Goal: Information Seeking & Learning: Check status

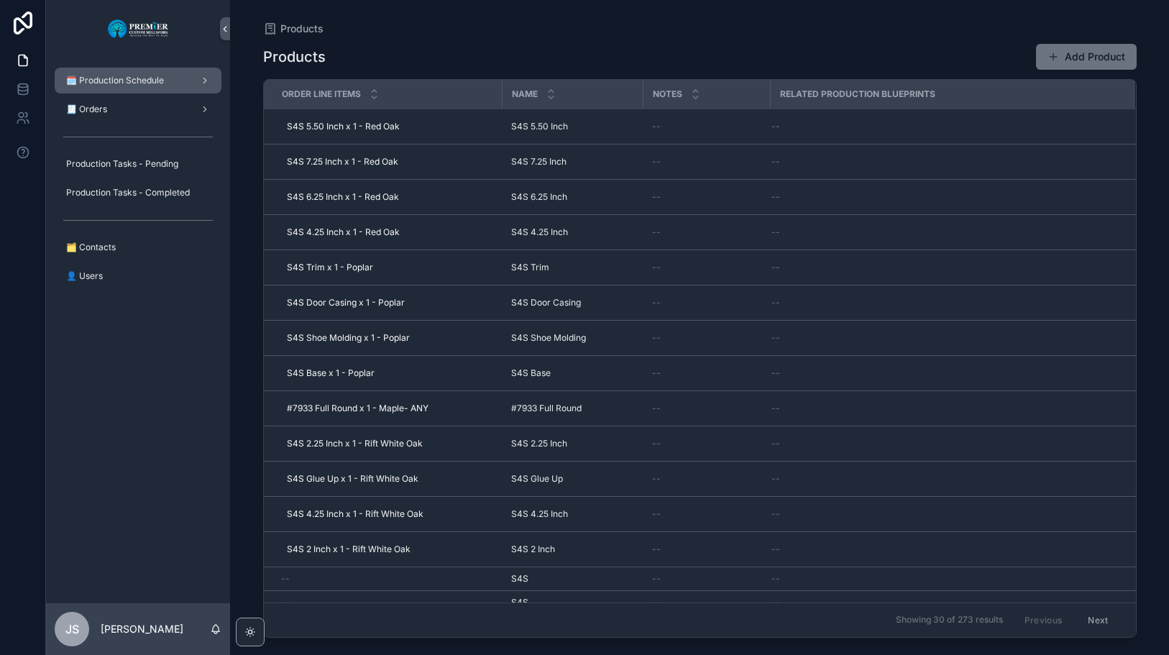
click at [164, 79] on span "🗓️ Production Schedule" at bounding box center [115, 80] width 98 height 11
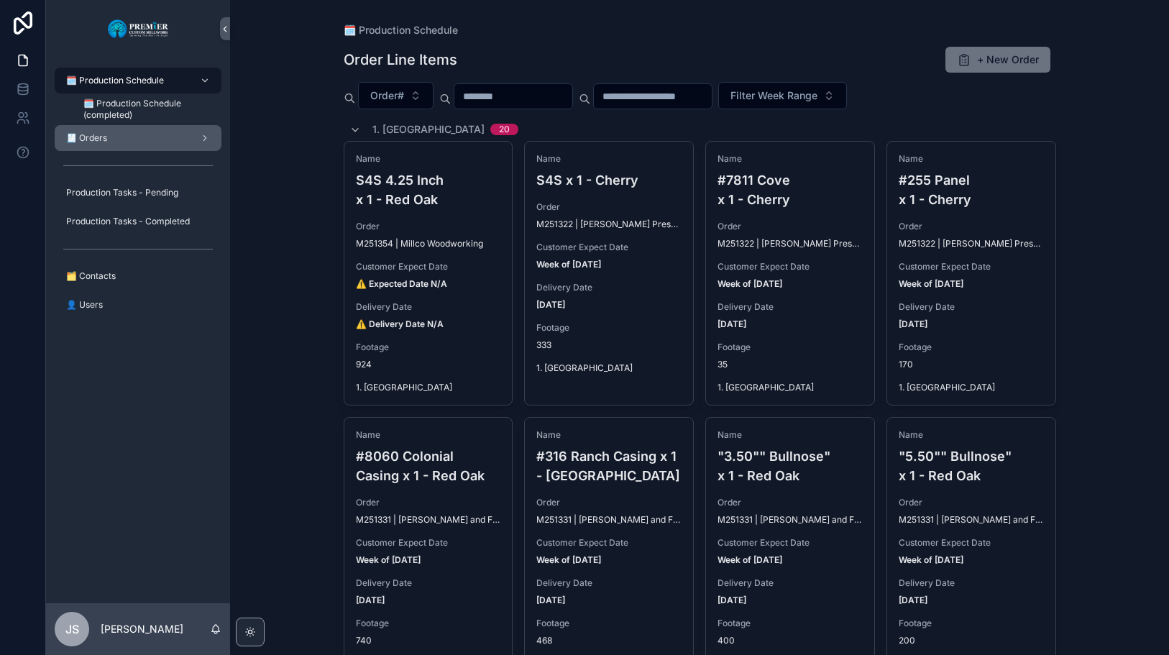
click at [88, 139] on span "🧾 Orders" at bounding box center [86, 137] width 41 height 11
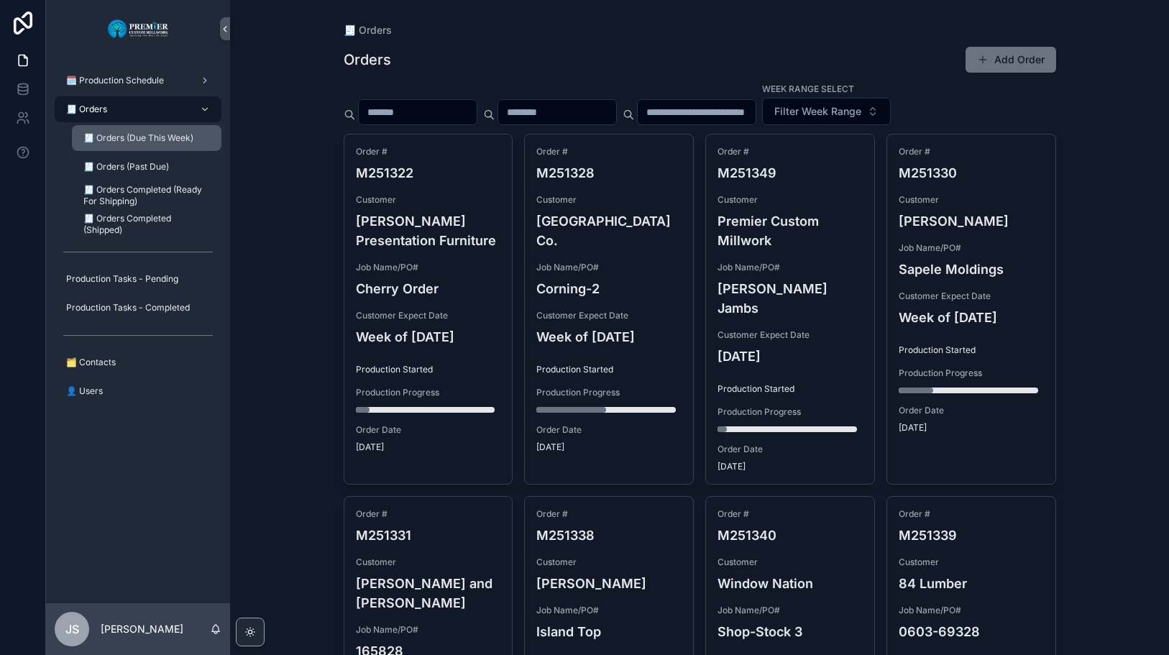
click at [182, 149] on div "🧾 Orders (Due This Week)" at bounding box center [146, 137] width 132 height 23
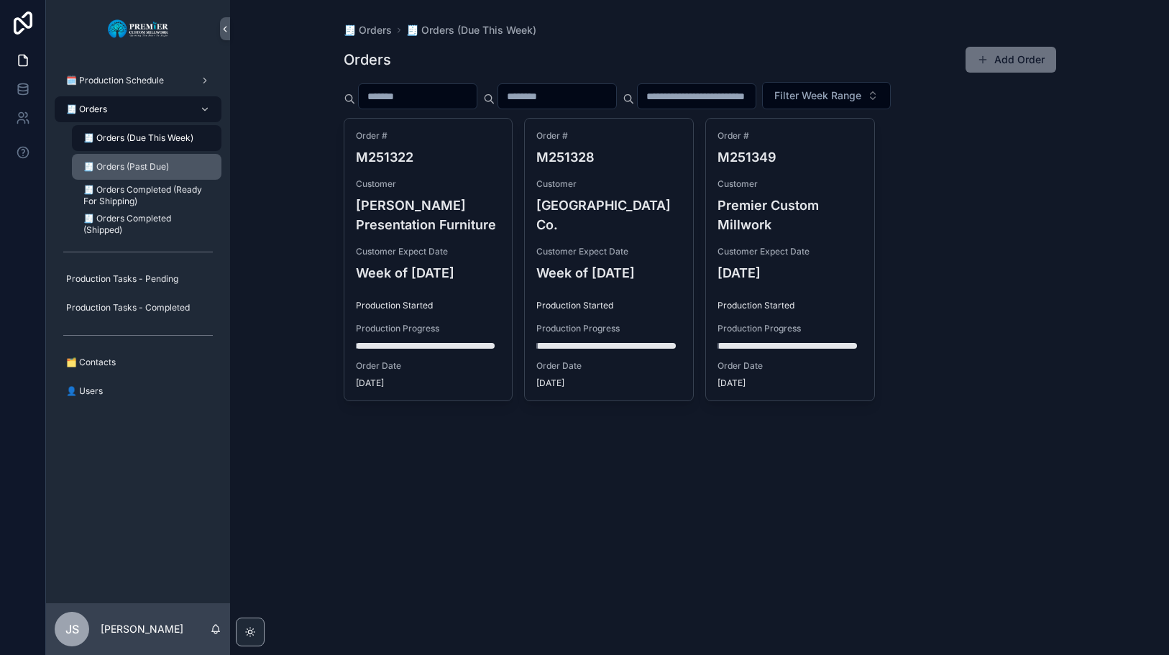
click at [173, 161] on div "🧾 Orders (Past Due)" at bounding box center [146, 166] width 132 height 23
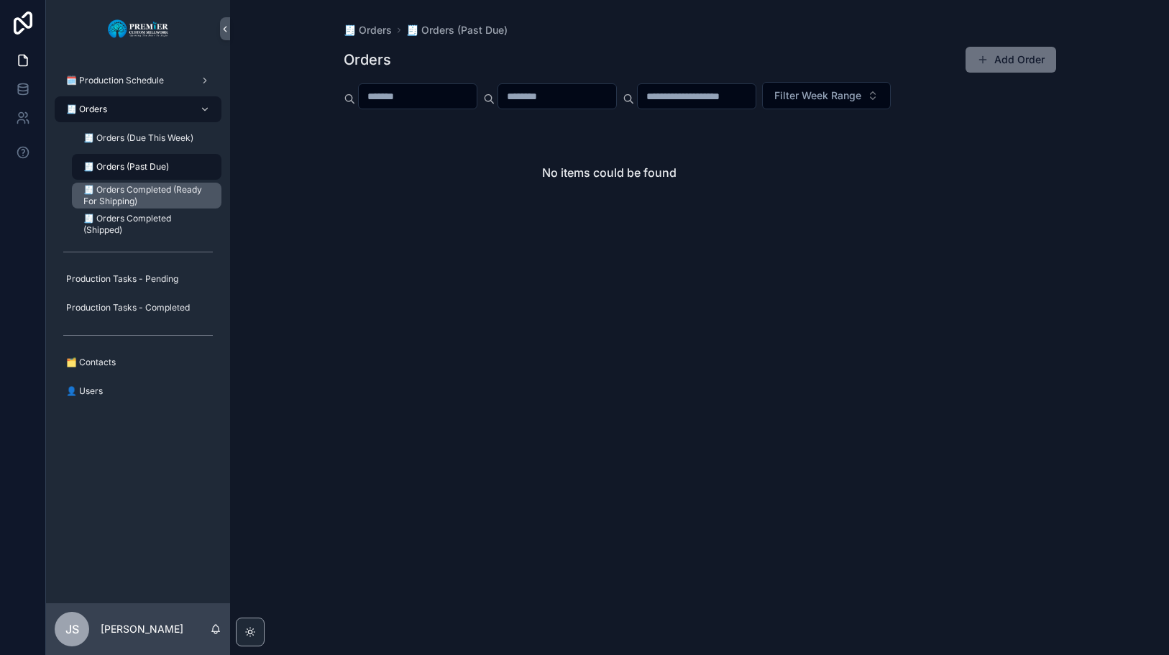
click at [159, 187] on span "🧾 Orders Completed (Ready For Shipping)" at bounding box center [145, 195] width 124 height 23
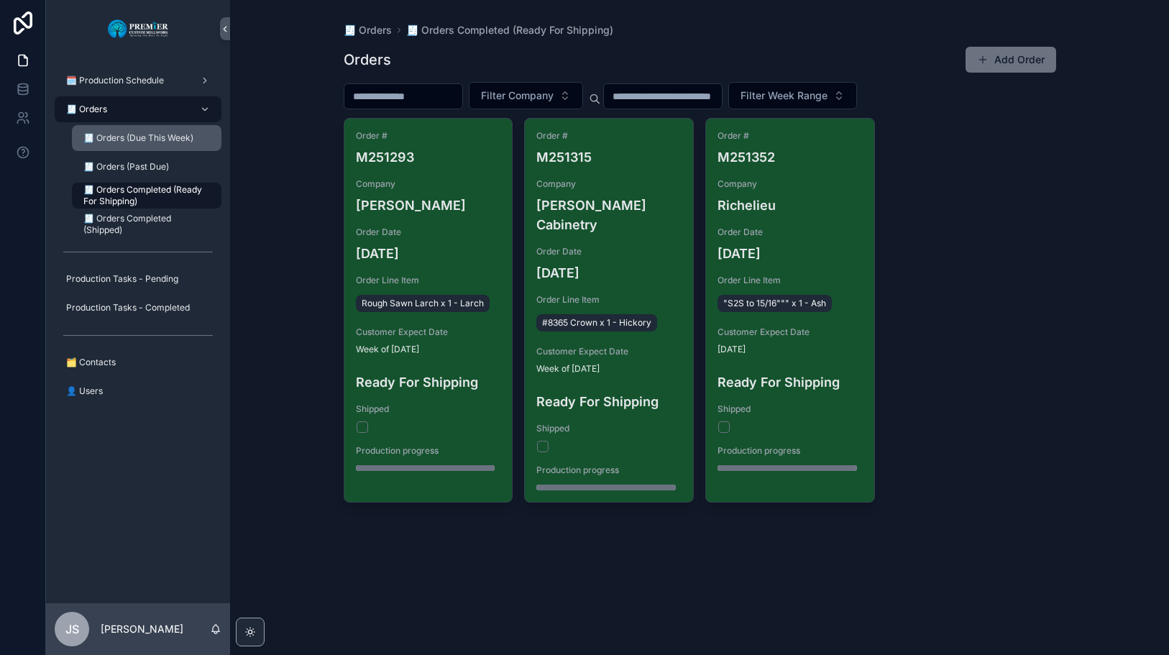
click at [172, 140] on span "🧾 Orders (Due This Week)" at bounding box center [138, 137] width 110 height 11
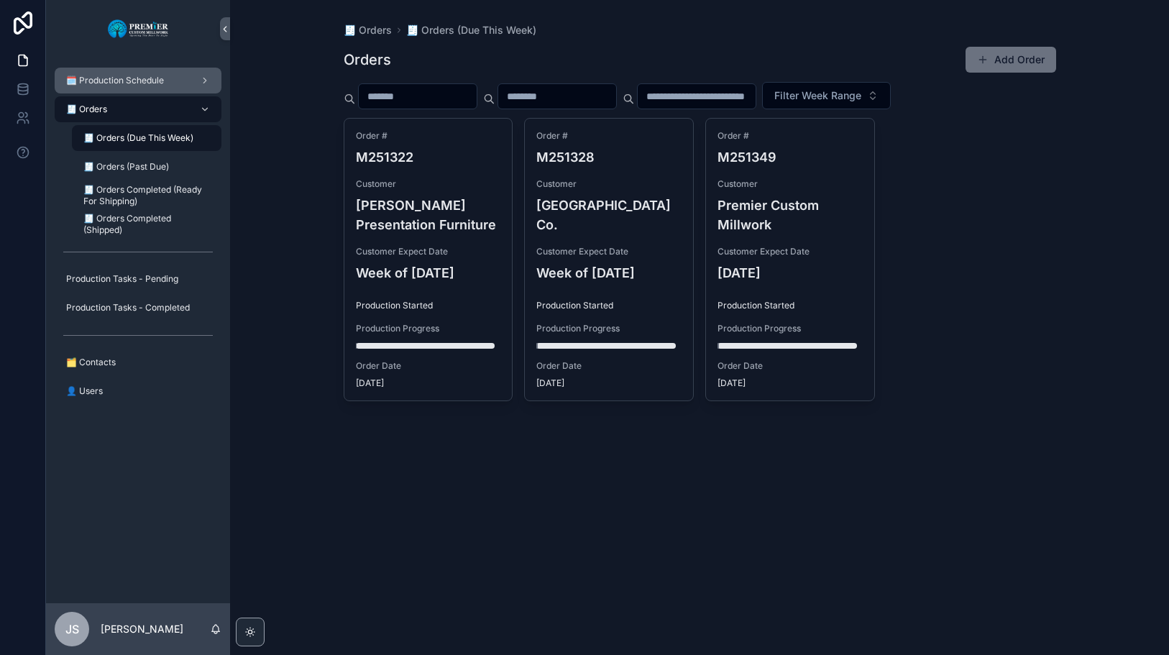
click at [156, 82] on span "🗓️ Production Schedule" at bounding box center [115, 80] width 98 height 11
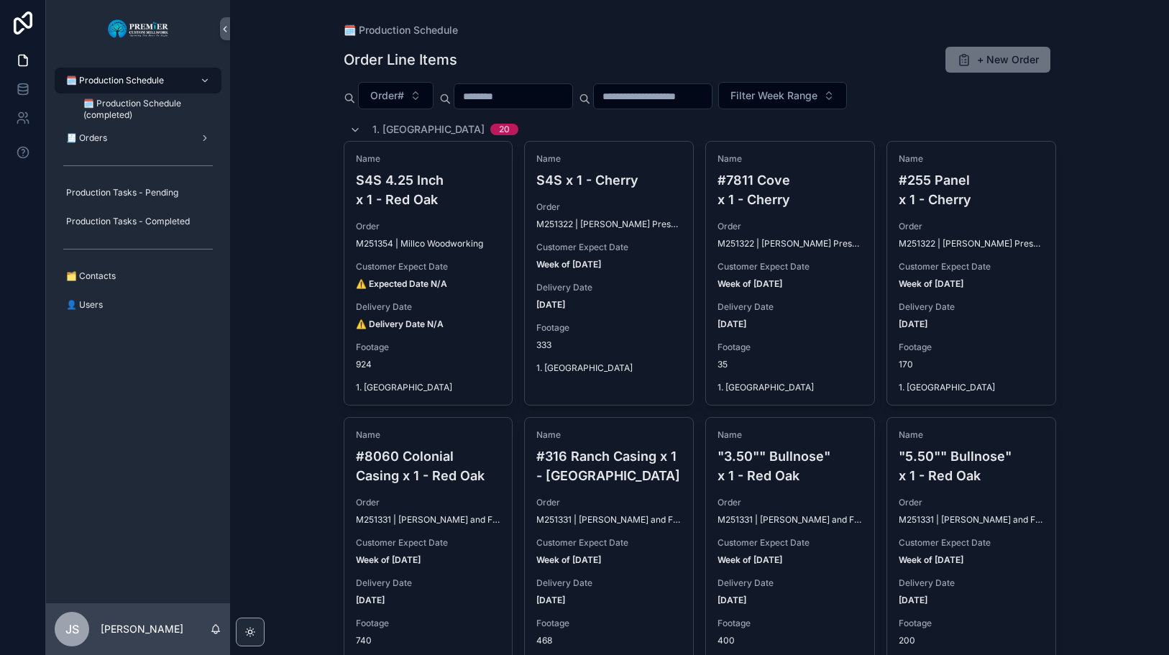
click at [496, 98] on input "scrollable content" at bounding box center [513, 96] width 118 height 20
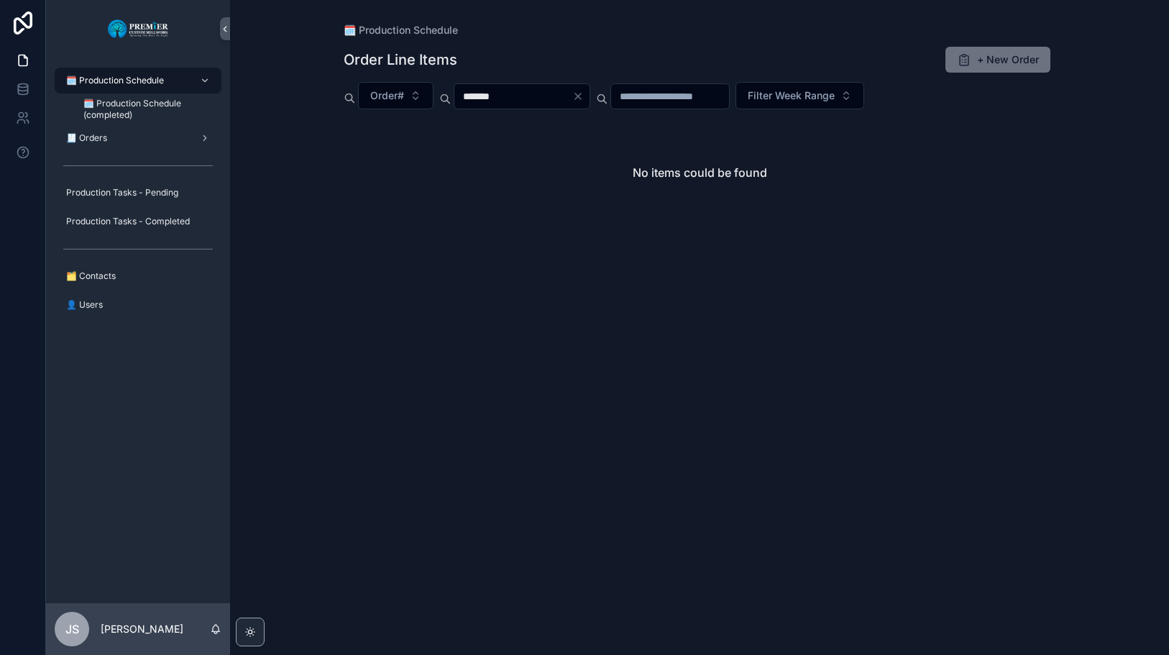
drag, startPoint x: 535, startPoint y: 93, endPoint x: 430, endPoint y: 111, distance: 105.7
click at [430, 111] on div "Order Line Items + New Order Order# ******* Filter Week Range No items could be…" at bounding box center [700, 155] width 712 height 236
type input "*"
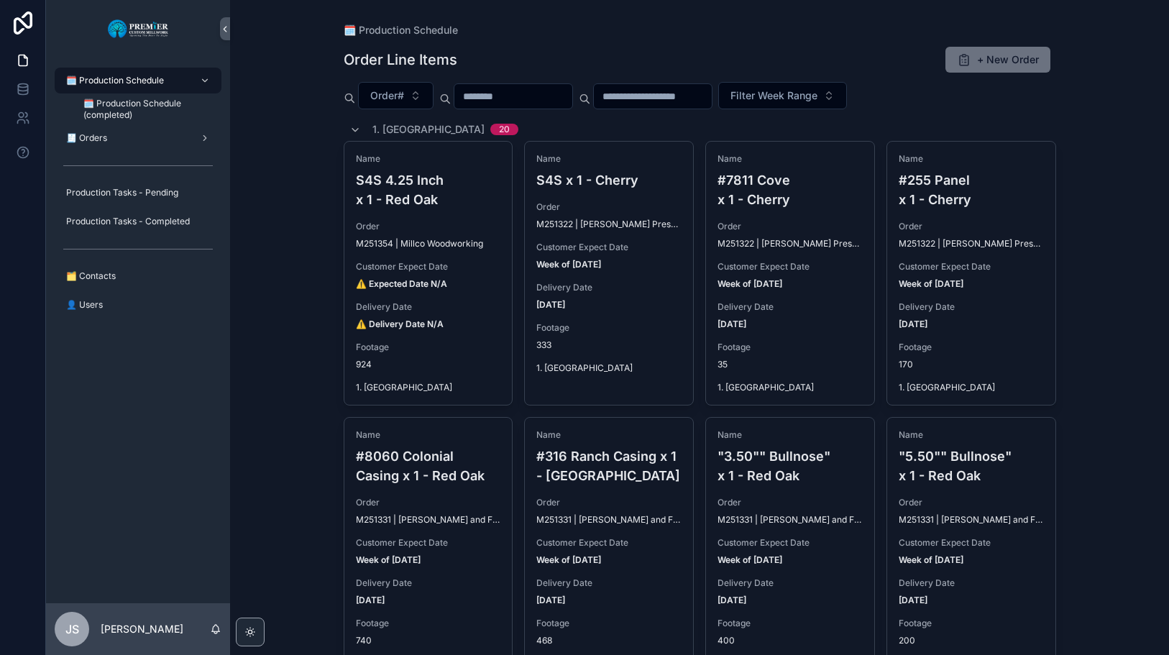
click at [734, 28] on div "🗓️ Production Schedule" at bounding box center [700, 30] width 712 height 14
click at [400, 96] on span "Order#" at bounding box center [387, 95] width 34 height 14
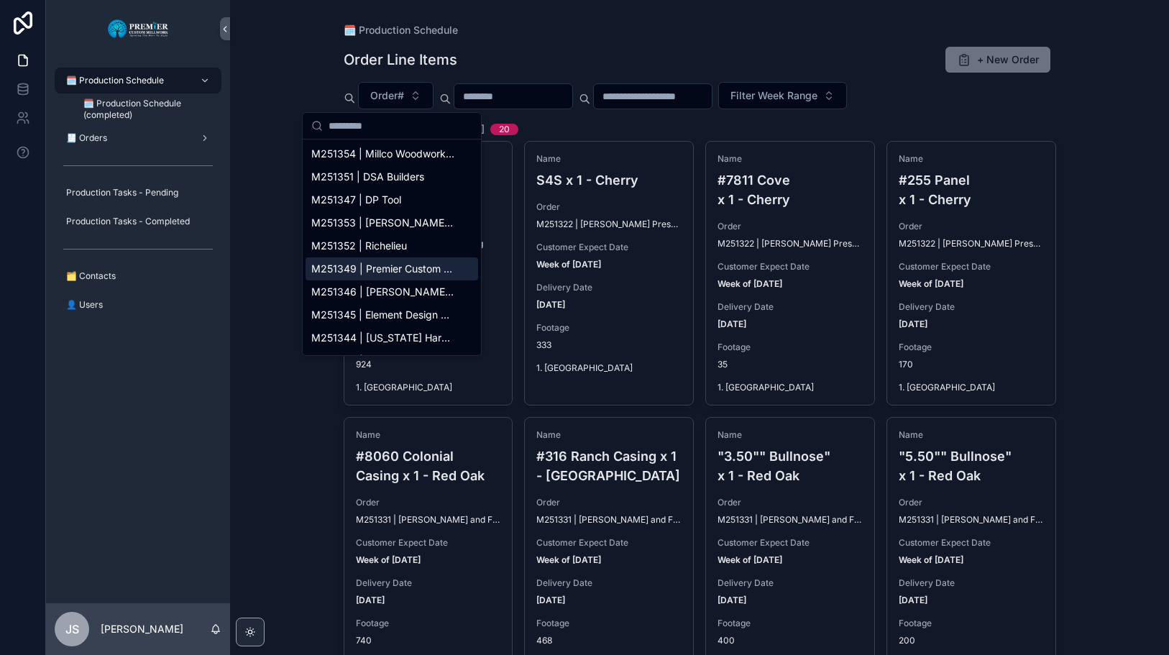
click at [401, 278] on div "M251349 | Premier Custom Millwork" at bounding box center [391, 268] width 172 height 23
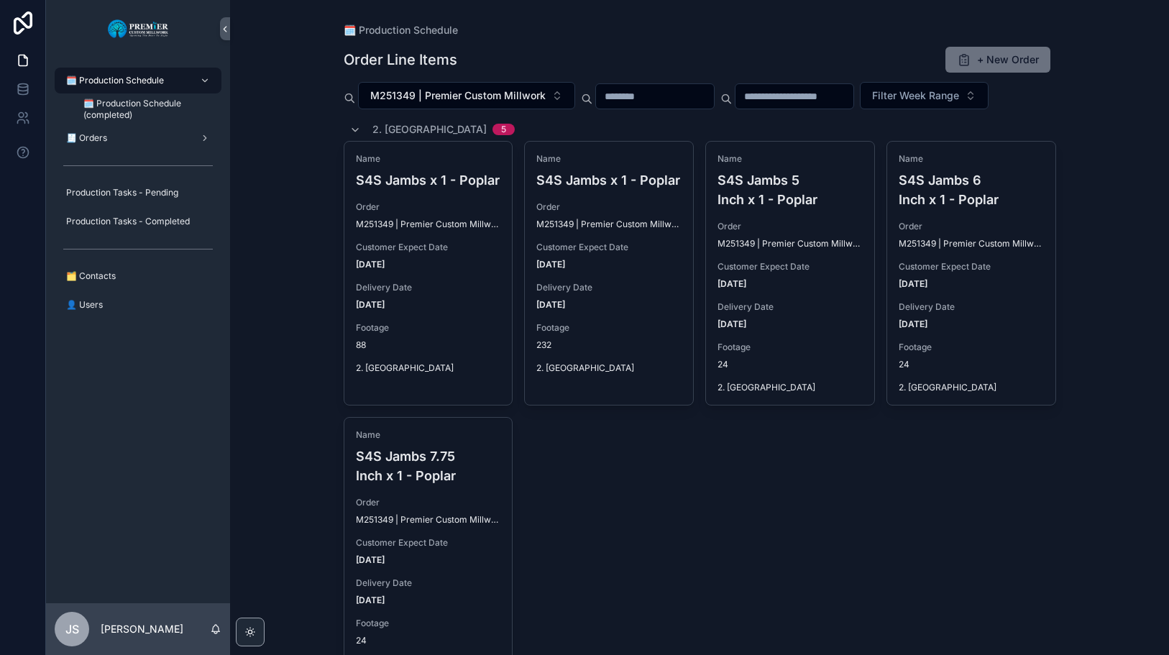
click at [679, 491] on div "Name S4S Jambs x 1 - Poplar Order M251349 | Premier Custom Millwork Customer Ex…" at bounding box center [700, 411] width 712 height 540
click at [686, 496] on div "Name S4S Jambs x 1 - Poplar Order M251349 | Premier Custom Millwork Customer Ex…" at bounding box center [700, 411] width 712 height 540
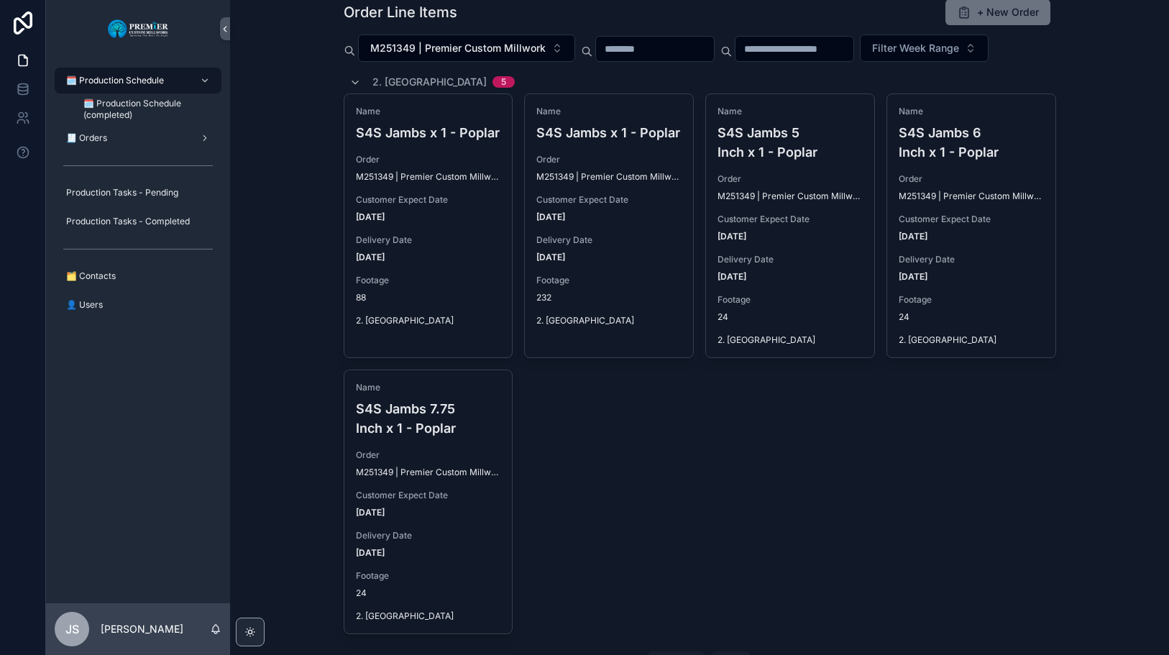
scroll to position [48, 0]
click at [451, 303] on div "Footage 88" at bounding box center [428, 288] width 145 height 29
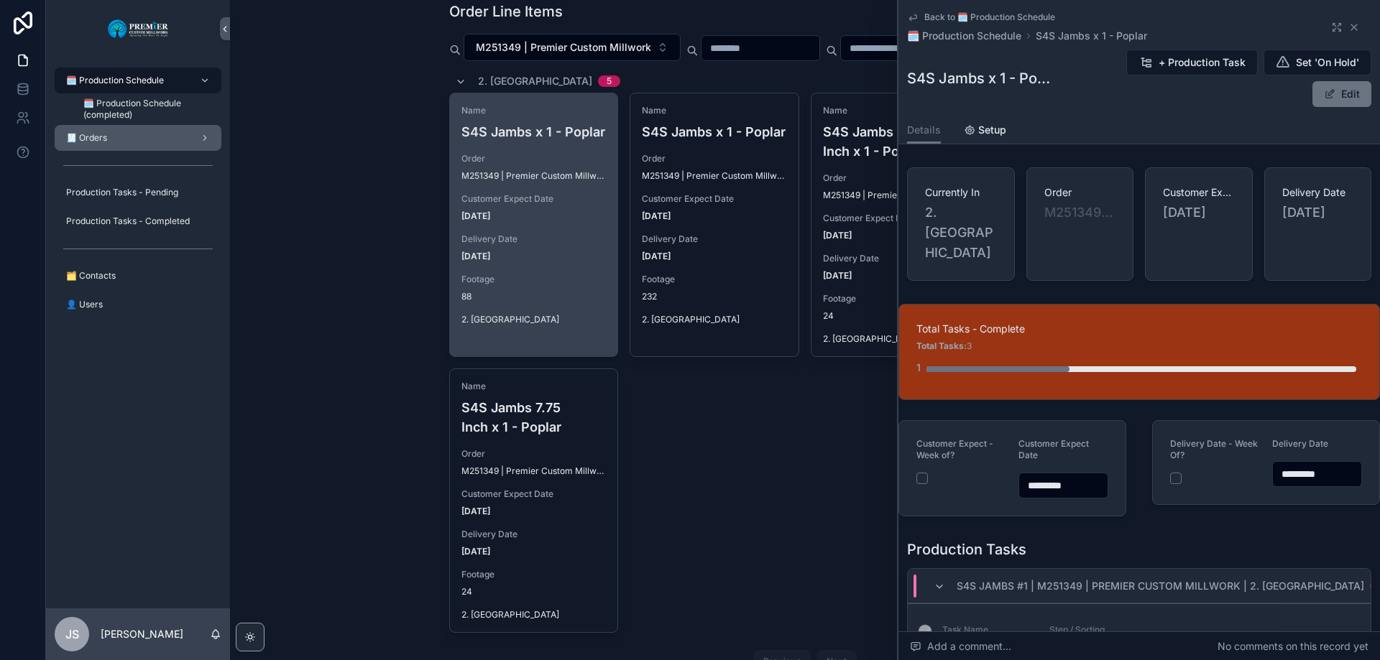
click at [80, 144] on div "🧾 Orders" at bounding box center [137, 137] width 149 height 23
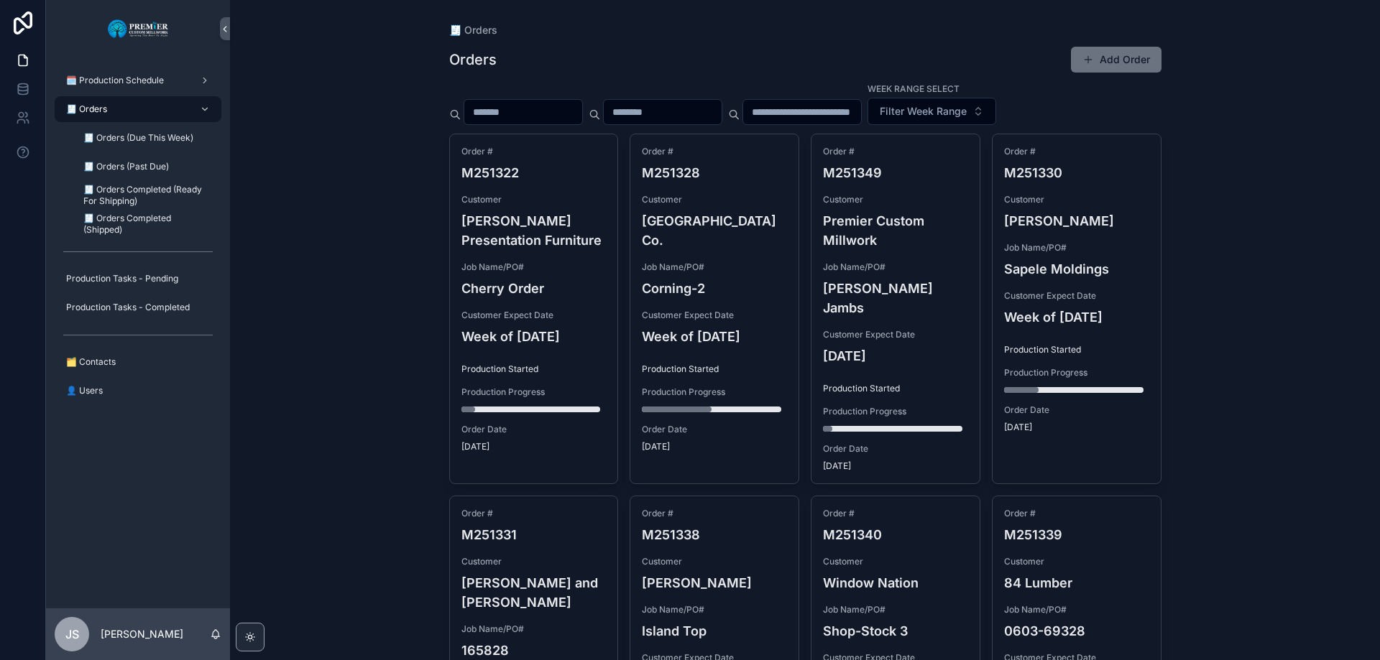
click at [685, 110] on input "scrollable content" at bounding box center [663, 112] width 118 height 20
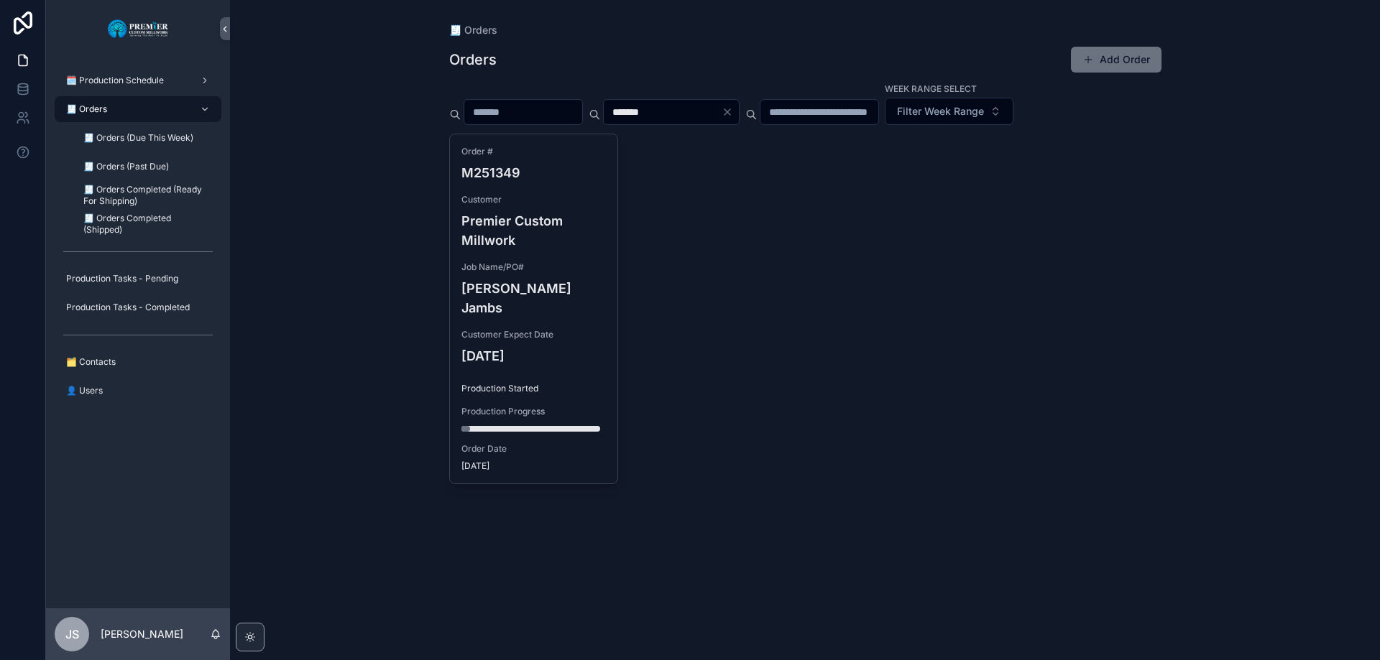
type input "*******"
click at [98, 144] on div "🧾 Orders (Due This Week)" at bounding box center [146, 137] width 132 height 23
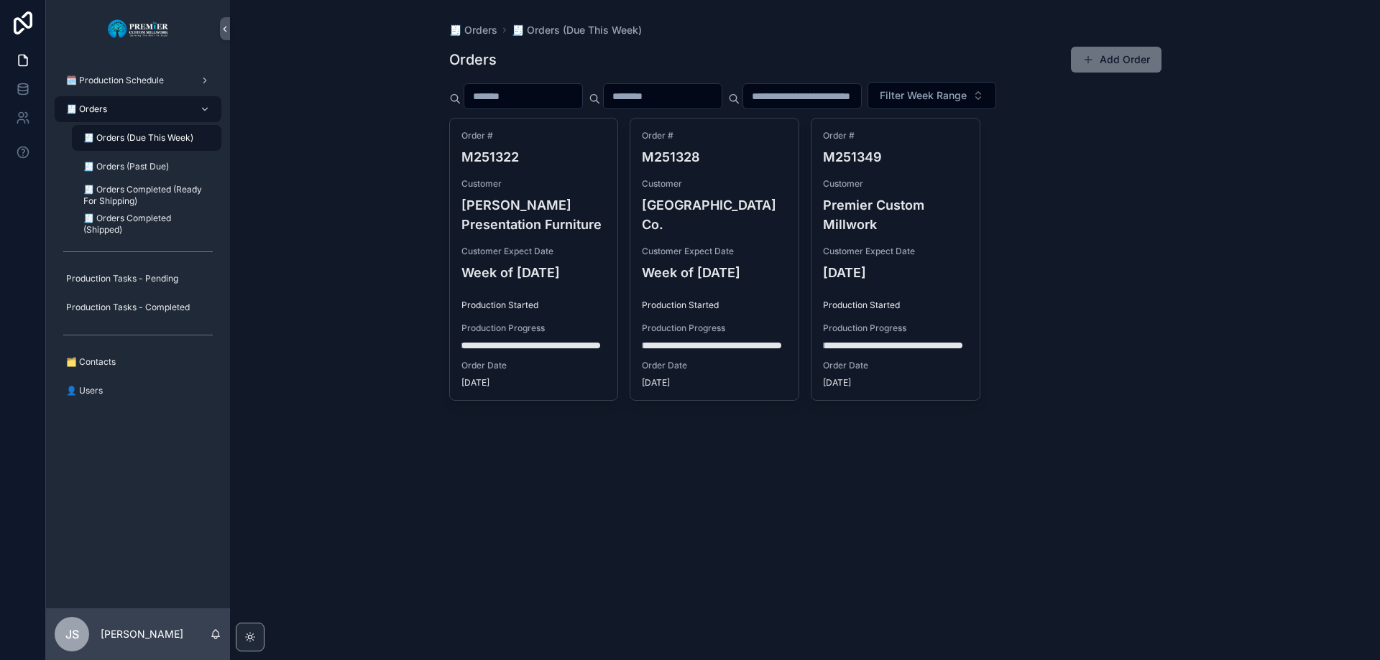
click at [111, 110] on div "🧾 Orders" at bounding box center [137, 109] width 149 height 23
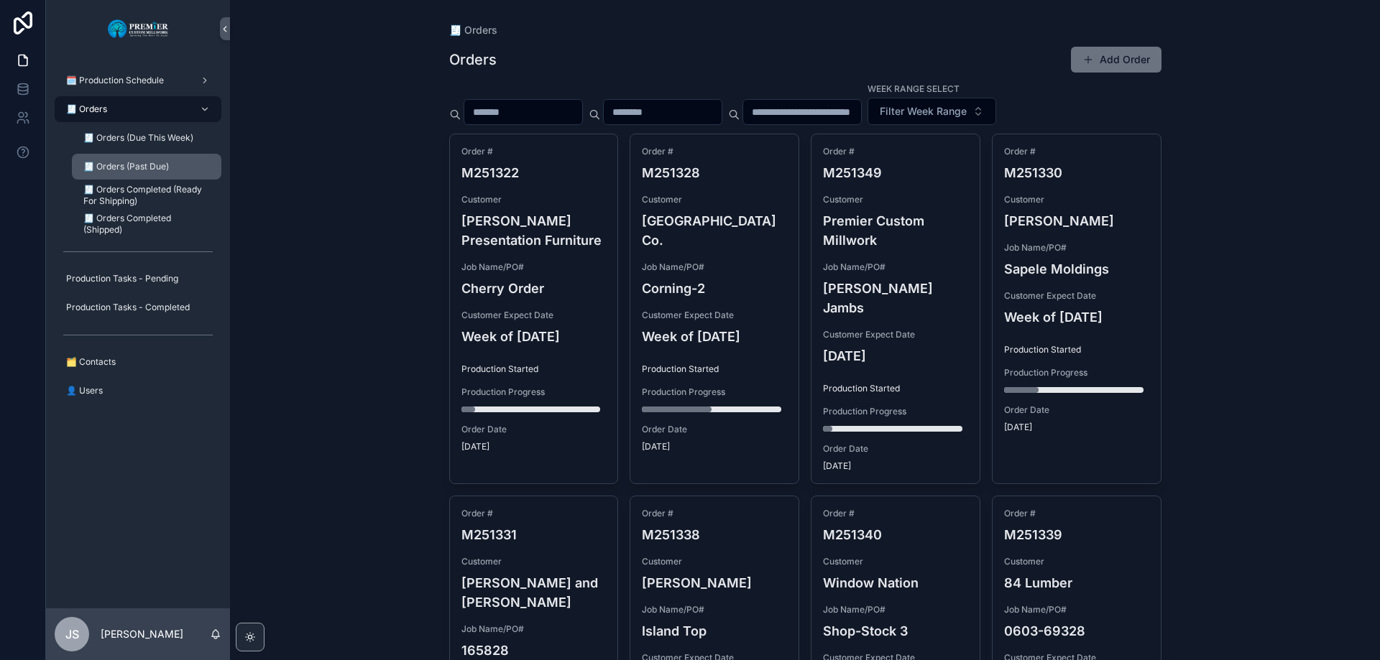
click at [137, 173] on div "🧾 Orders (Past Due)" at bounding box center [146, 166] width 132 height 23
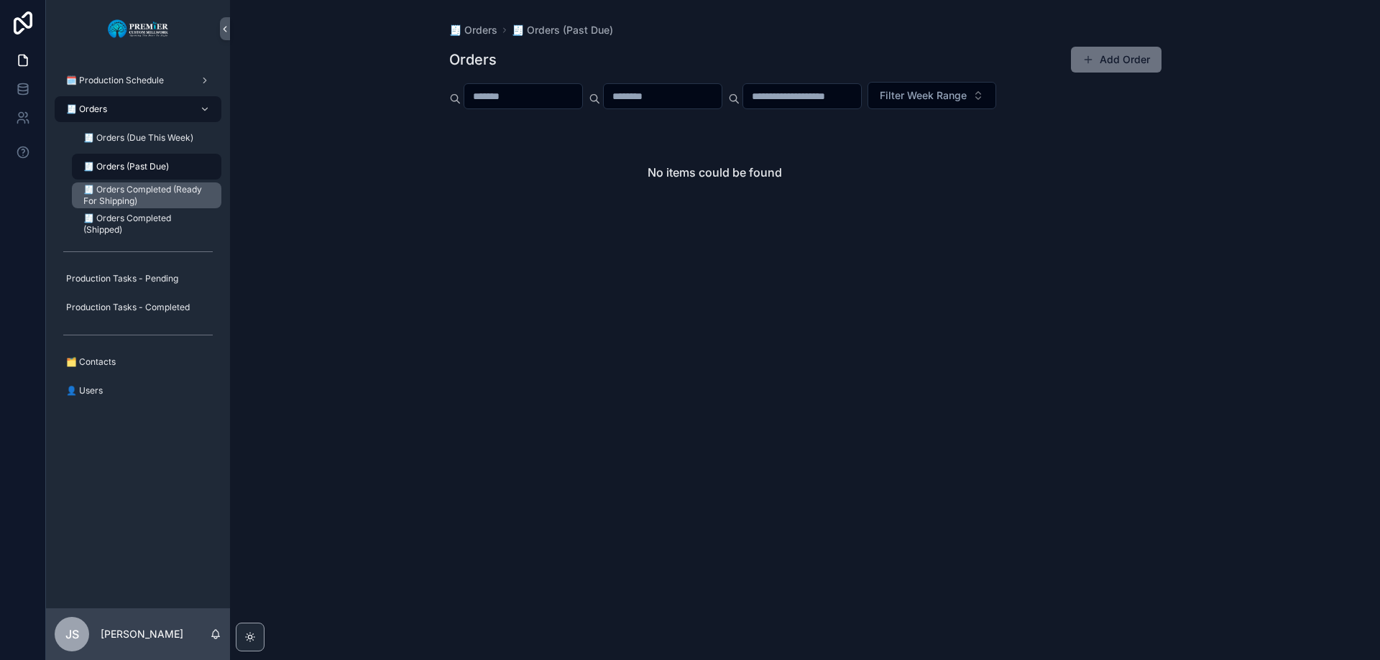
click at [138, 196] on span "🧾 Orders Completed (Ready For Shipping)" at bounding box center [145, 195] width 124 height 23
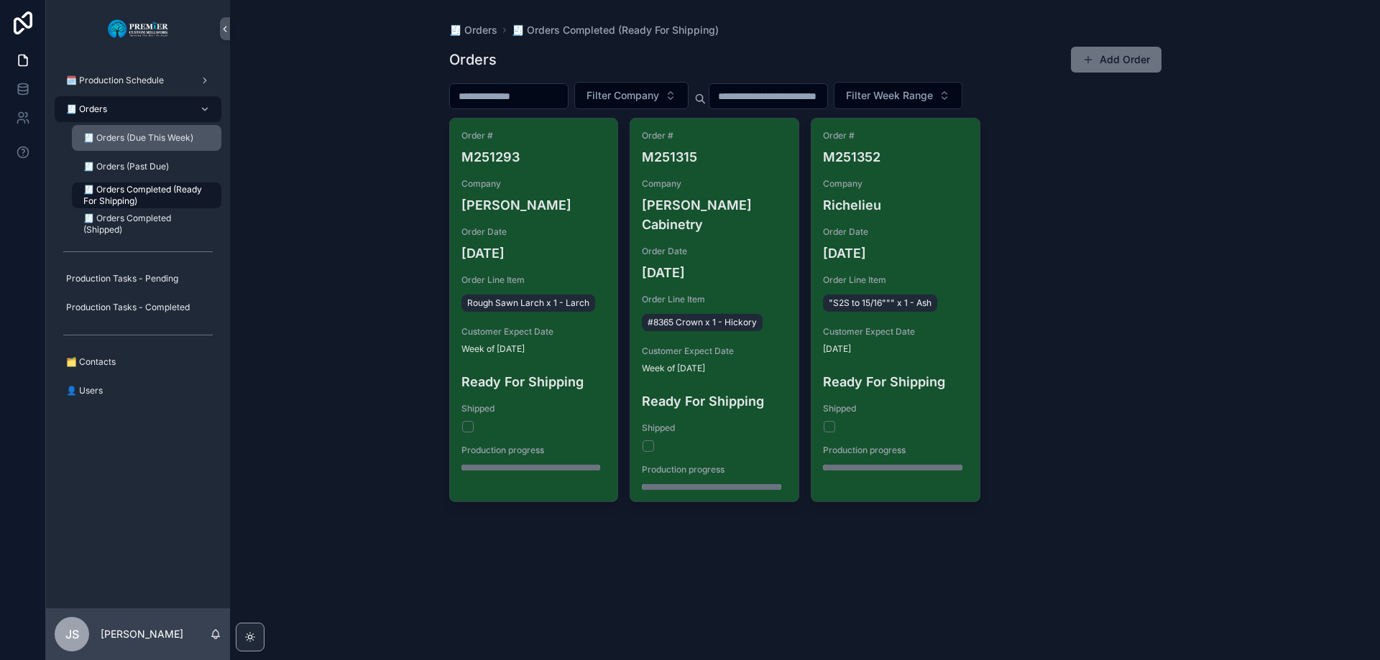
click at [149, 147] on div "🧾 Orders (Due This Week)" at bounding box center [146, 137] width 132 height 23
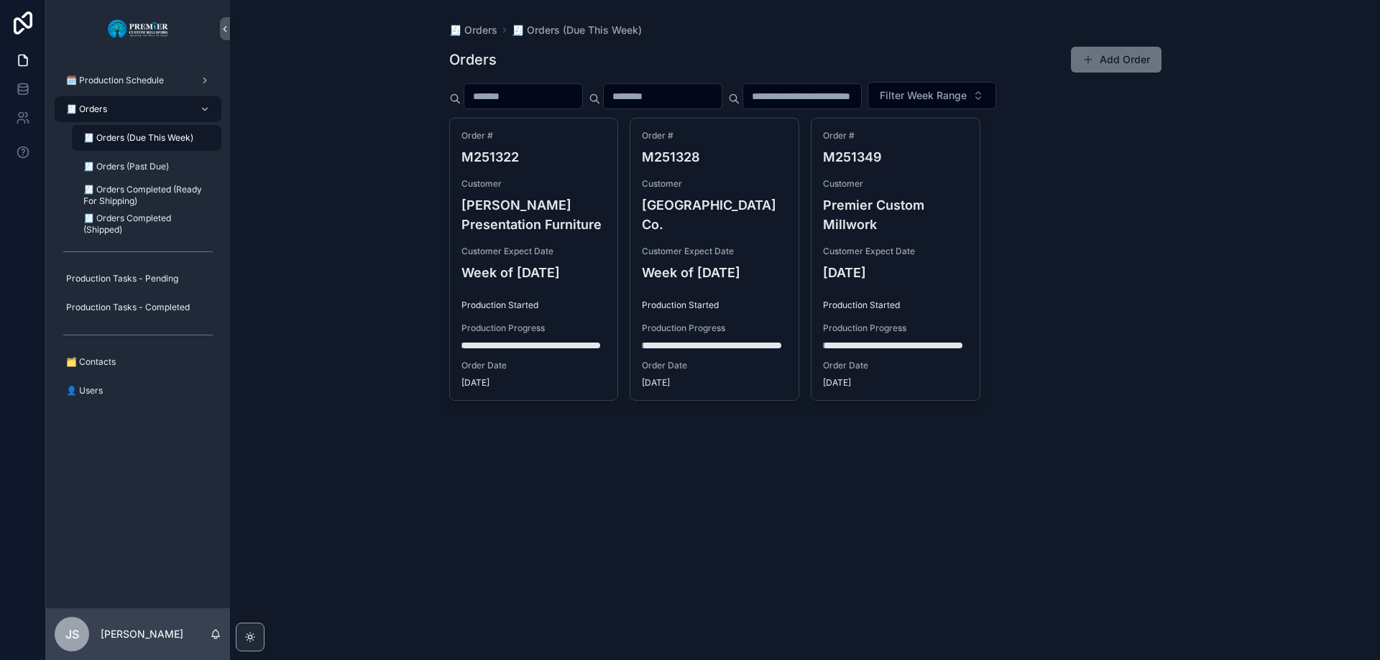
click at [148, 96] on div "🧾 Orders 🧾 Orders (Due This Week) 🧾 Orders (Past Due) 🧾 Orders Completed (Ready…" at bounding box center [138, 167] width 184 height 144
click at [148, 113] on div "🧾 Orders" at bounding box center [137, 109] width 149 height 23
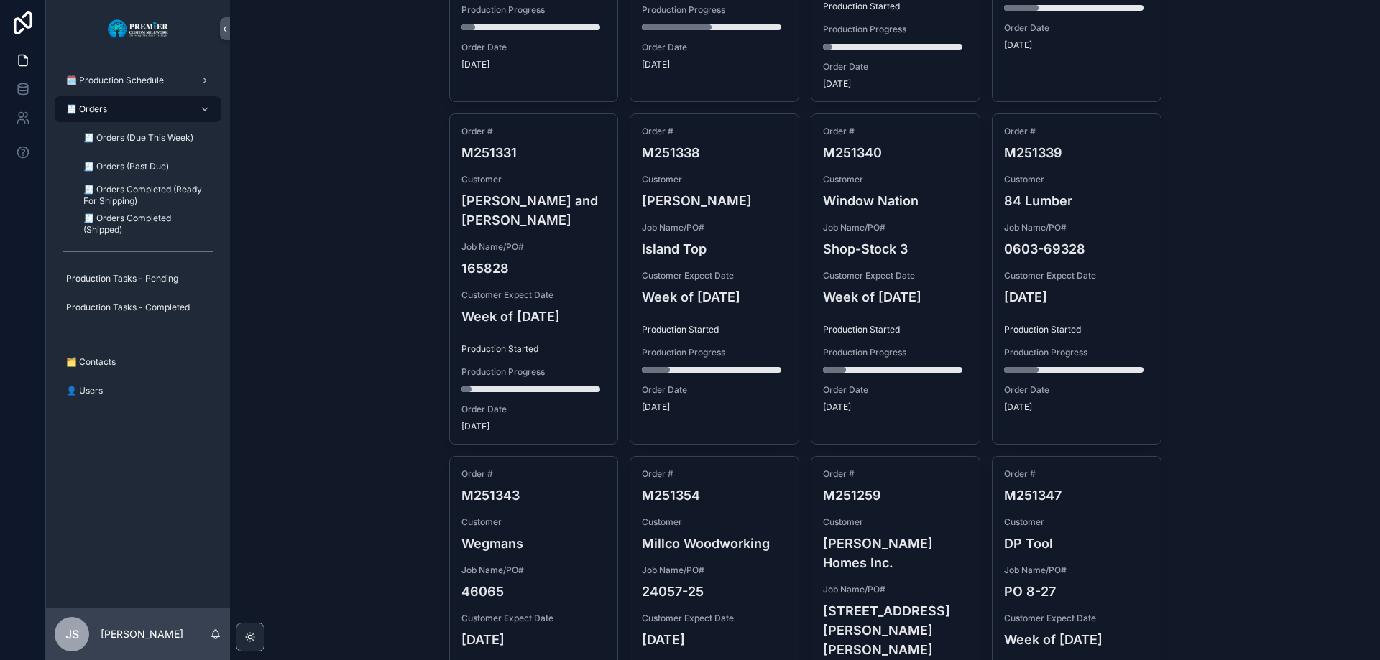
scroll to position [383, 0]
